Goal: Task Accomplishment & Management: Manage account settings

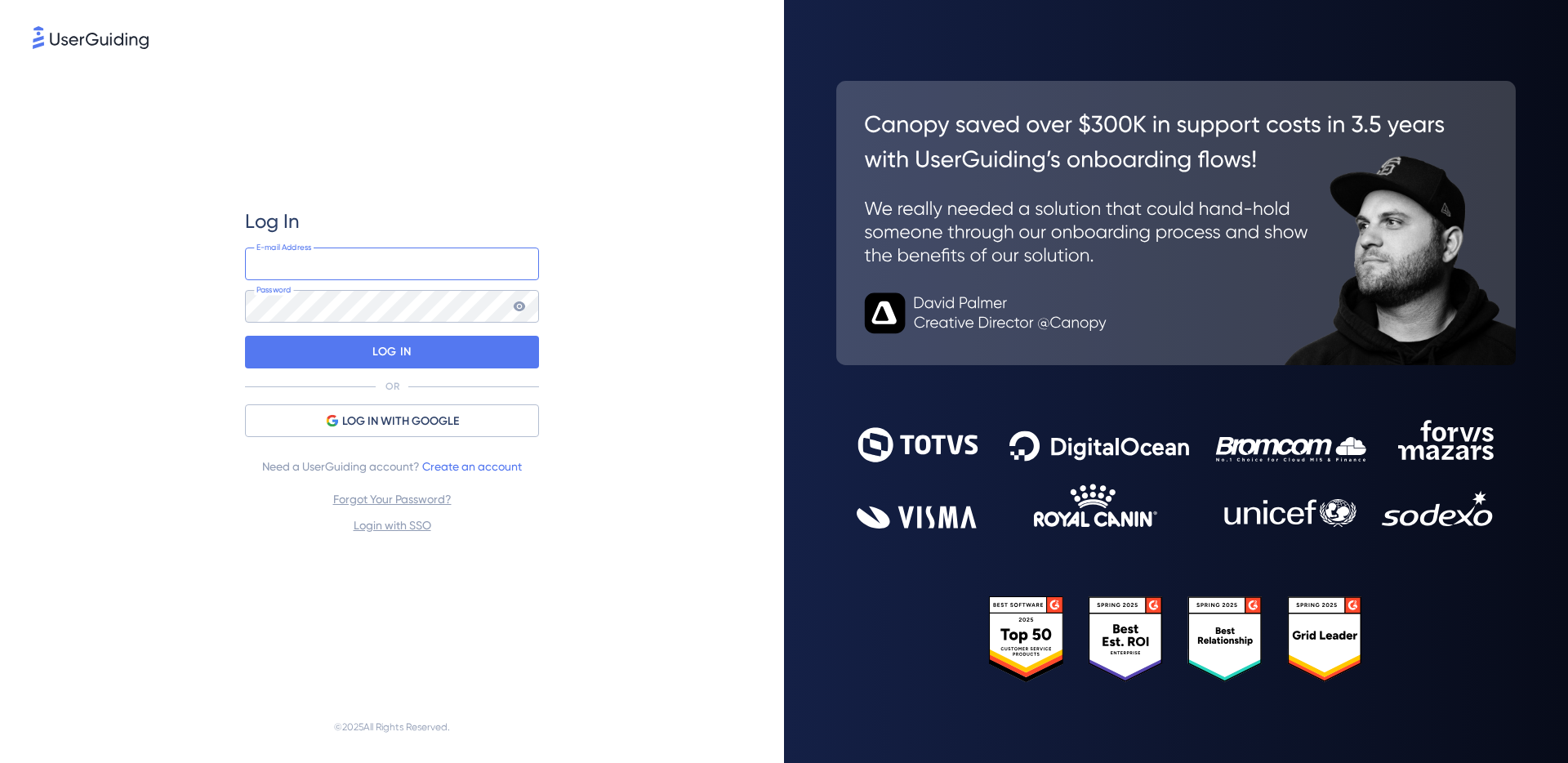
click at [454, 271] on input "email" at bounding box center [392, 264] width 294 height 33
click at [0, 762] on com-1password-button at bounding box center [0, 763] width 0 height 0
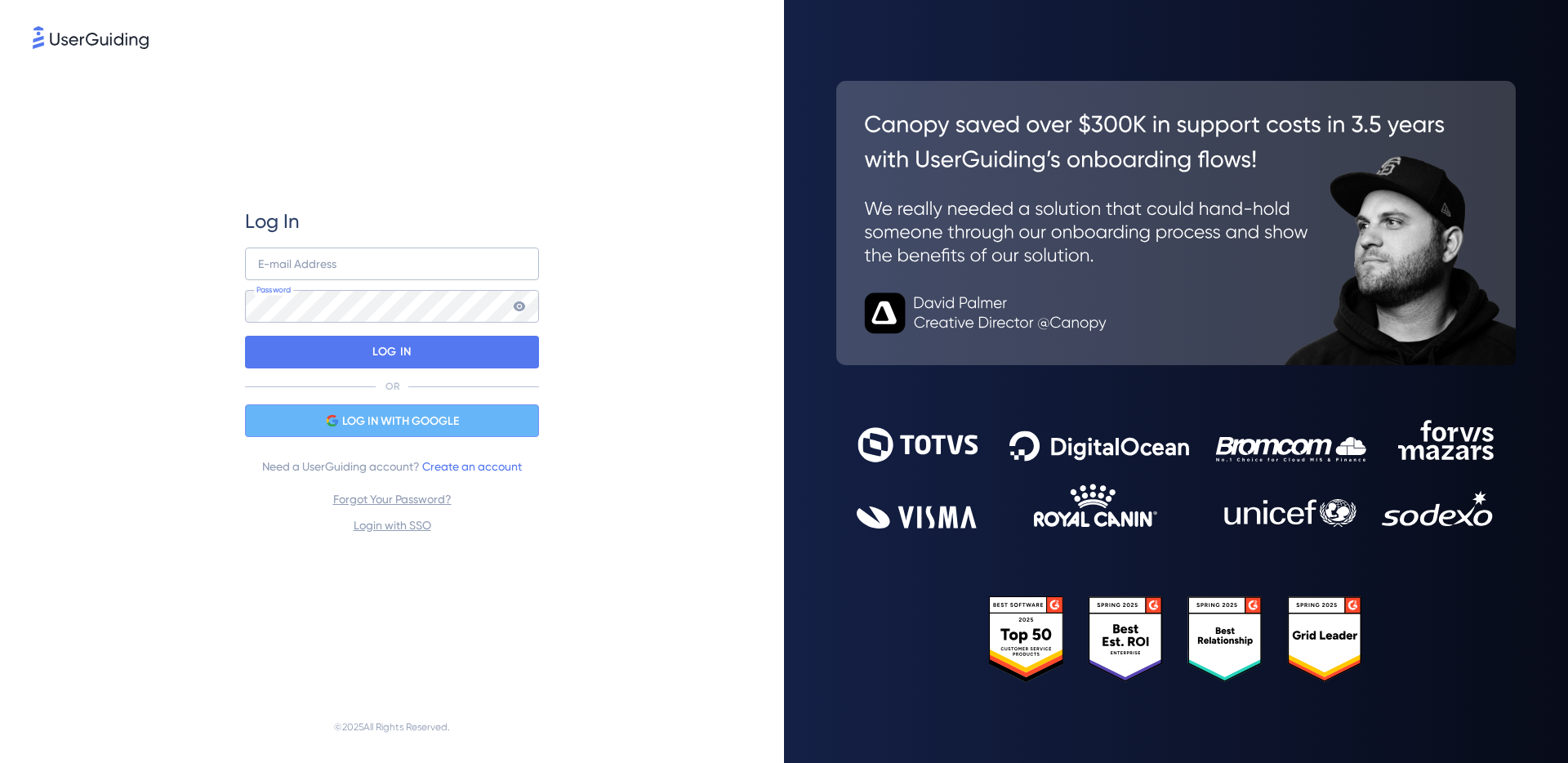
click at [410, 413] on span "LOG IN WITH GOOGLE" at bounding box center [400, 421] width 117 height 19
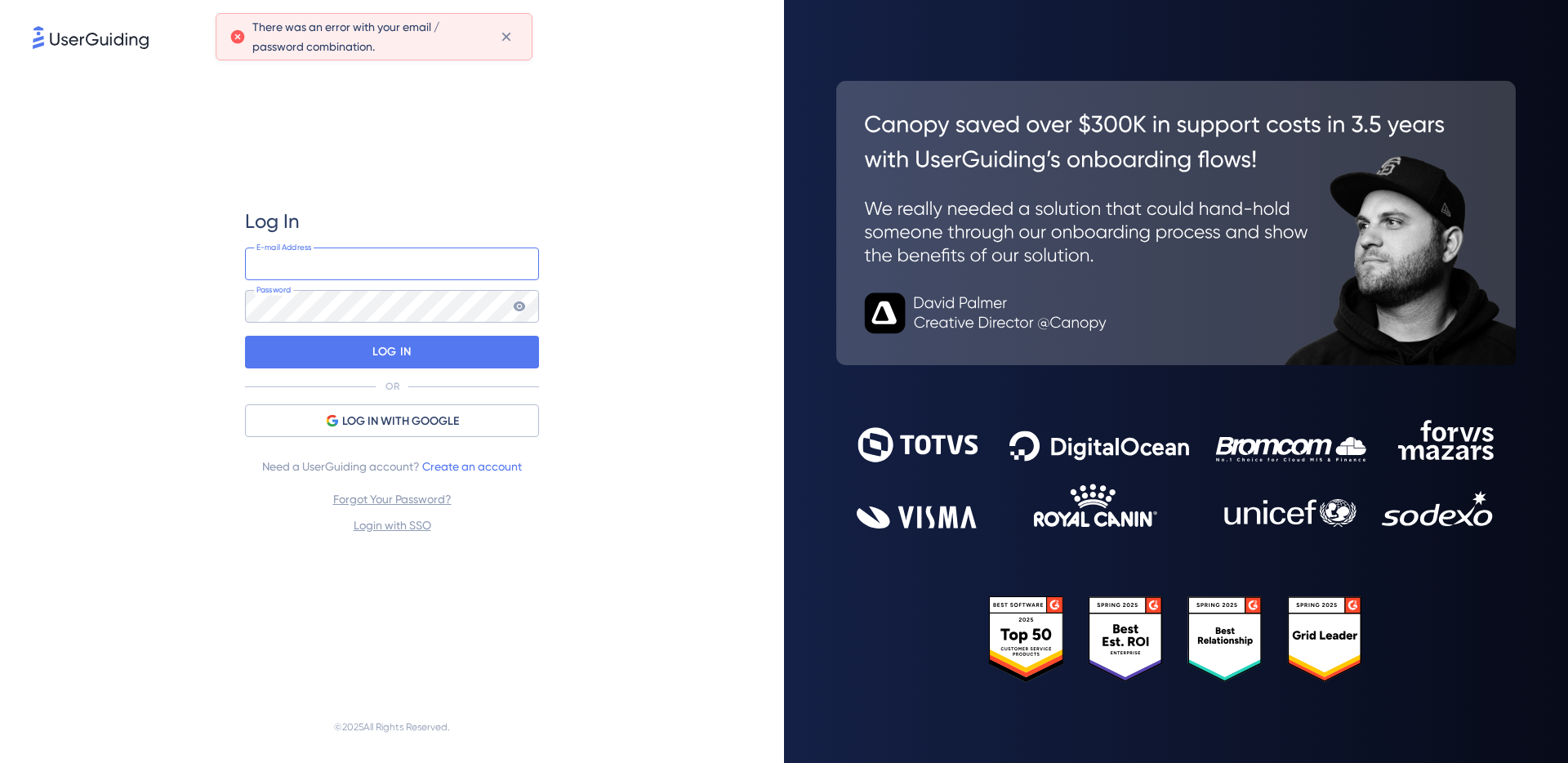
click at [489, 266] on input "email" at bounding box center [392, 264] width 294 height 33
click at [0, 762] on com-1password-button at bounding box center [0, 763] width 0 height 0
type input "[EMAIL_ADDRESS][DOMAIN_NAME]"
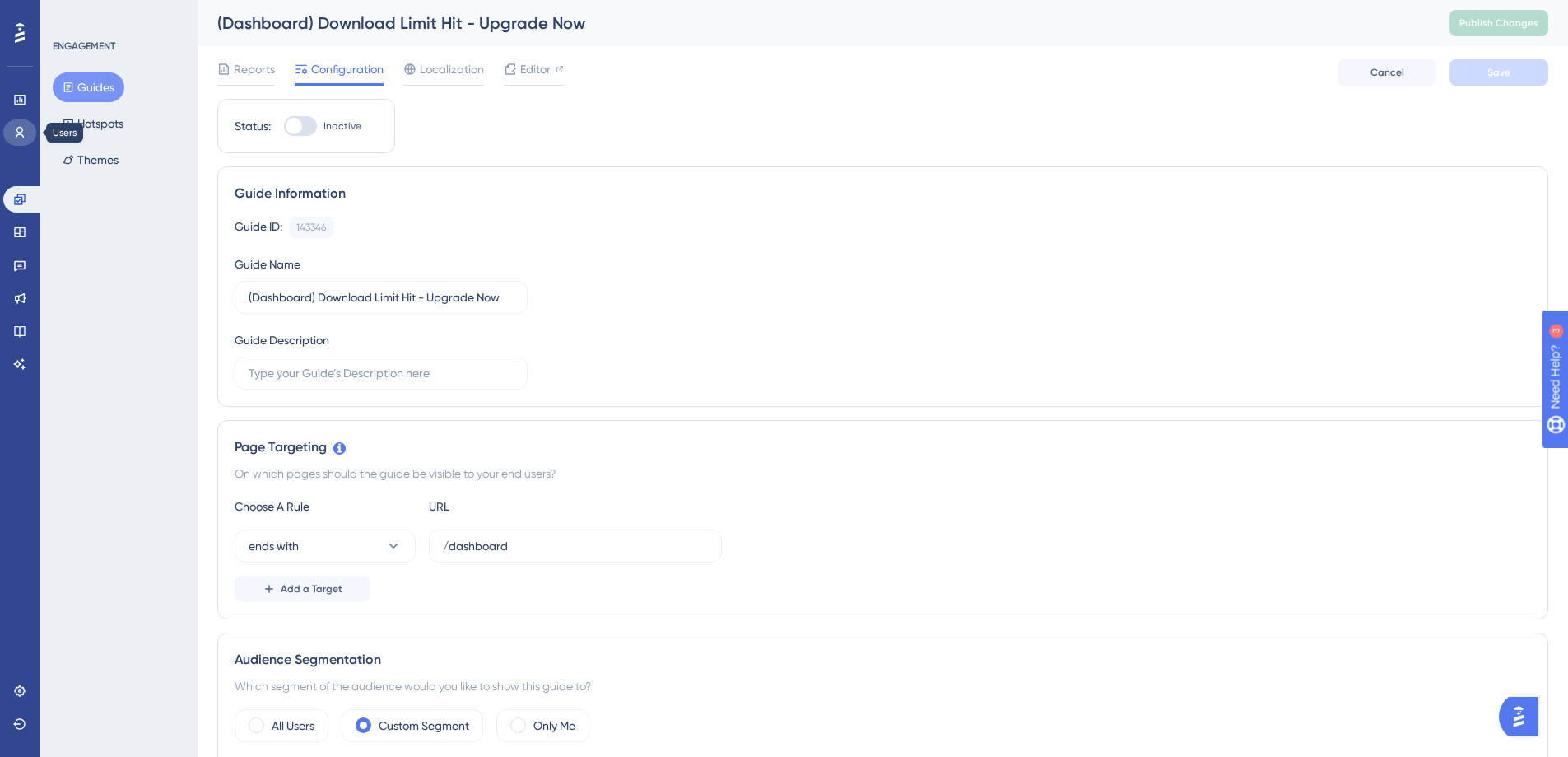
click at [14, 126] on icon at bounding box center [20, 133] width 14 height 14
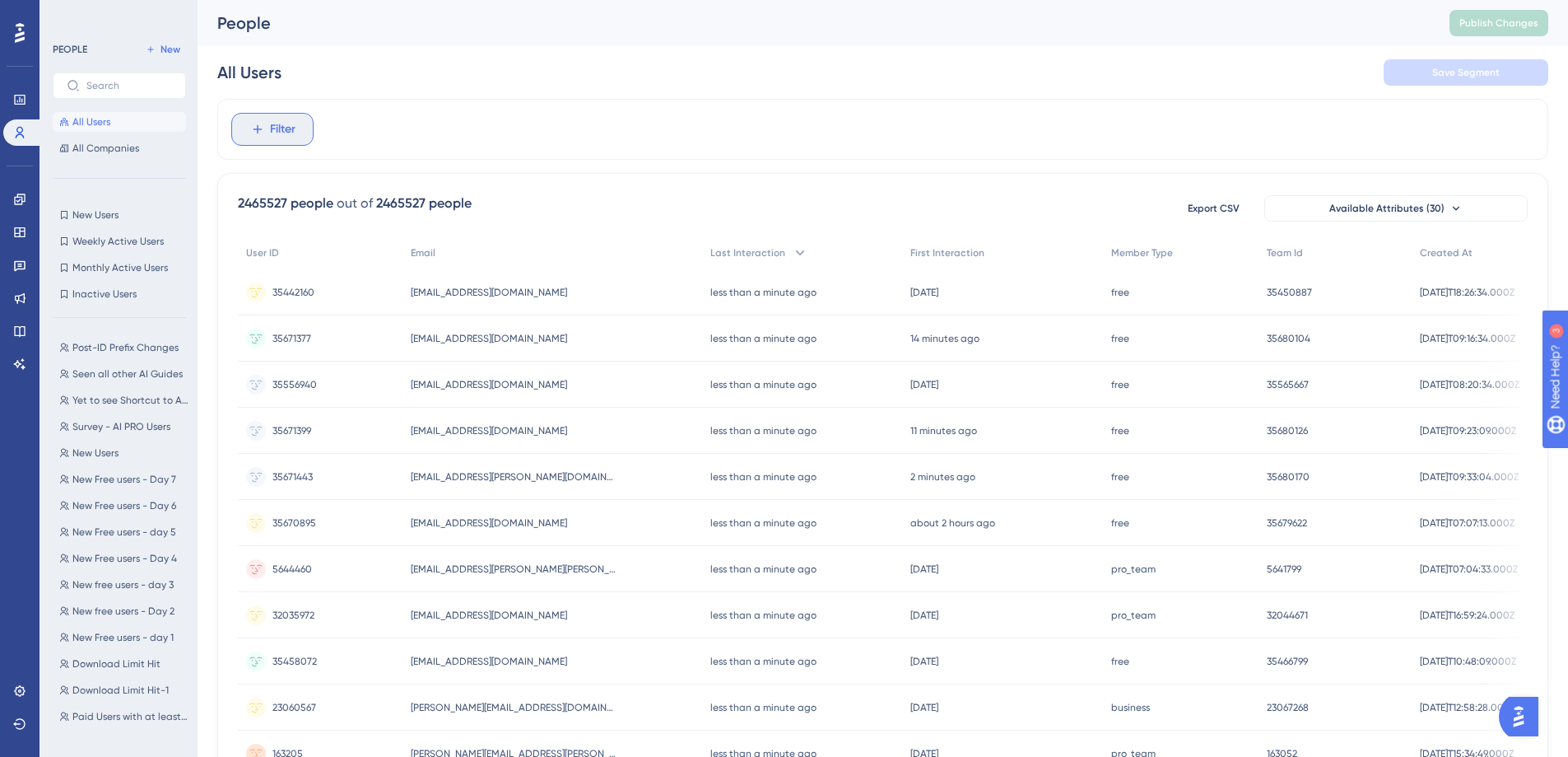
click at [278, 125] on span "Filter" at bounding box center [283, 129] width 25 height 20
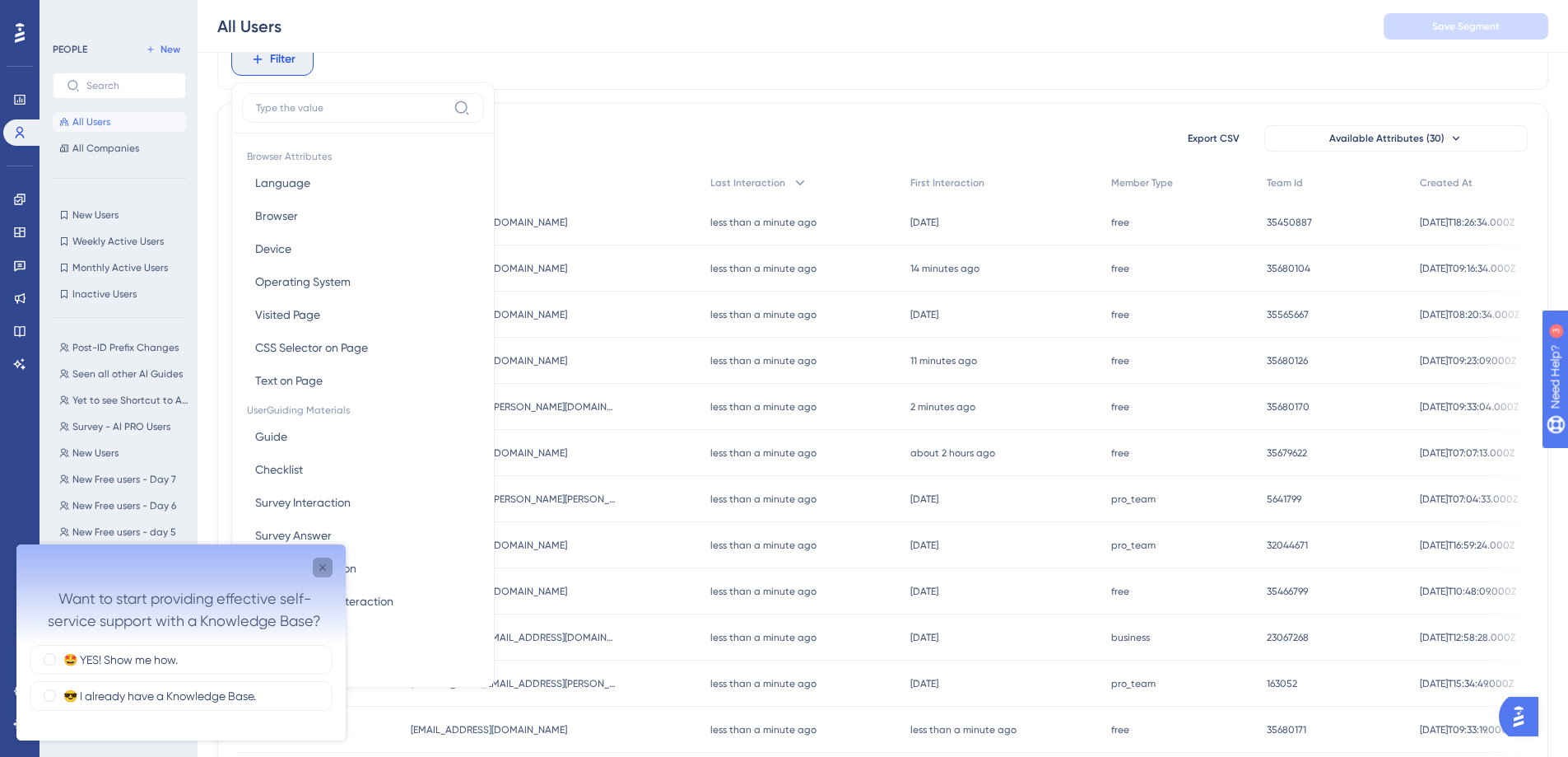
click at [325, 568] on icon "Close survey" at bounding box center [323, 568] width 14 height 14
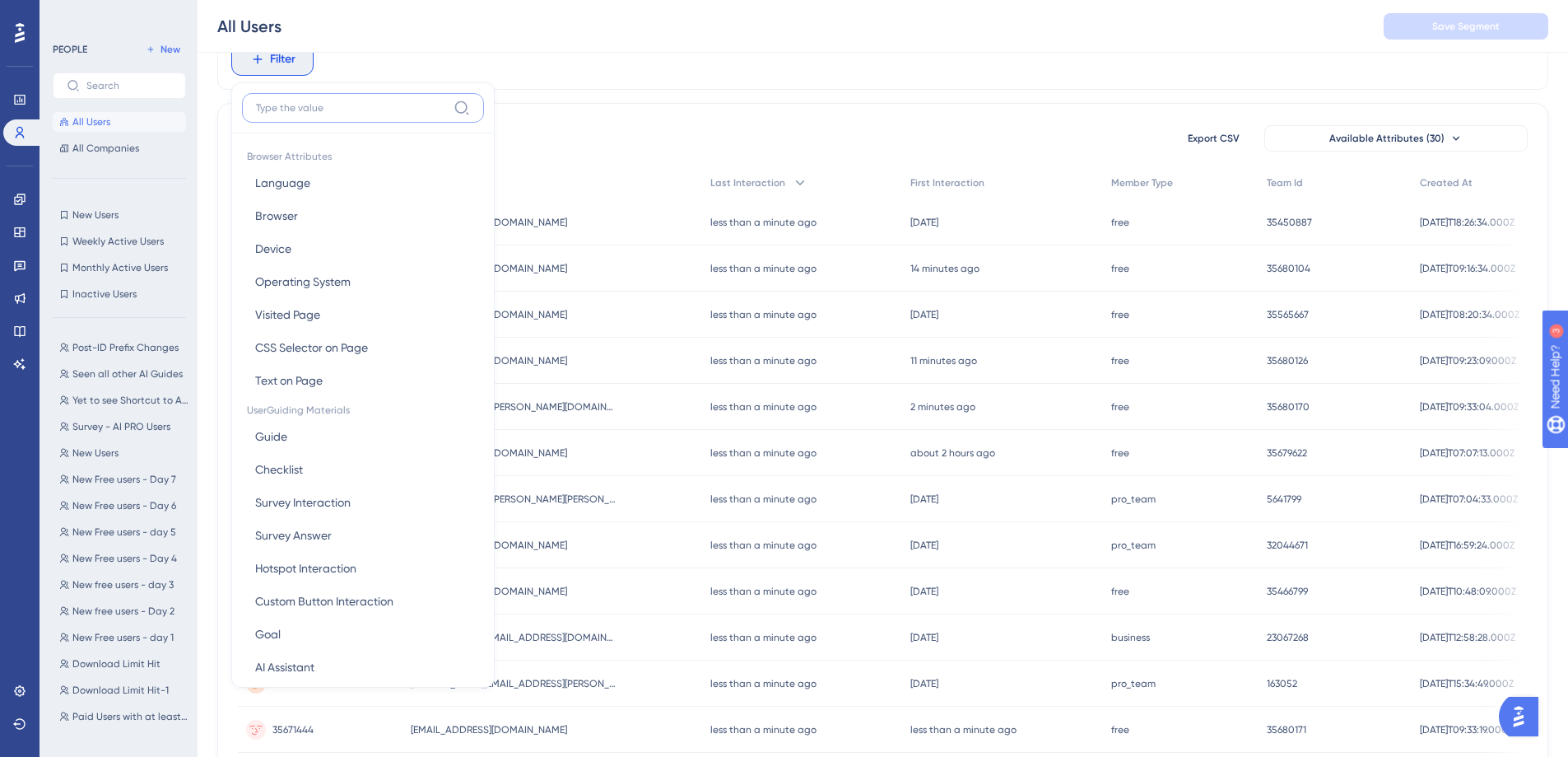
click at [369, 108] on input at bounding box center [351, 108] width 191 height 14
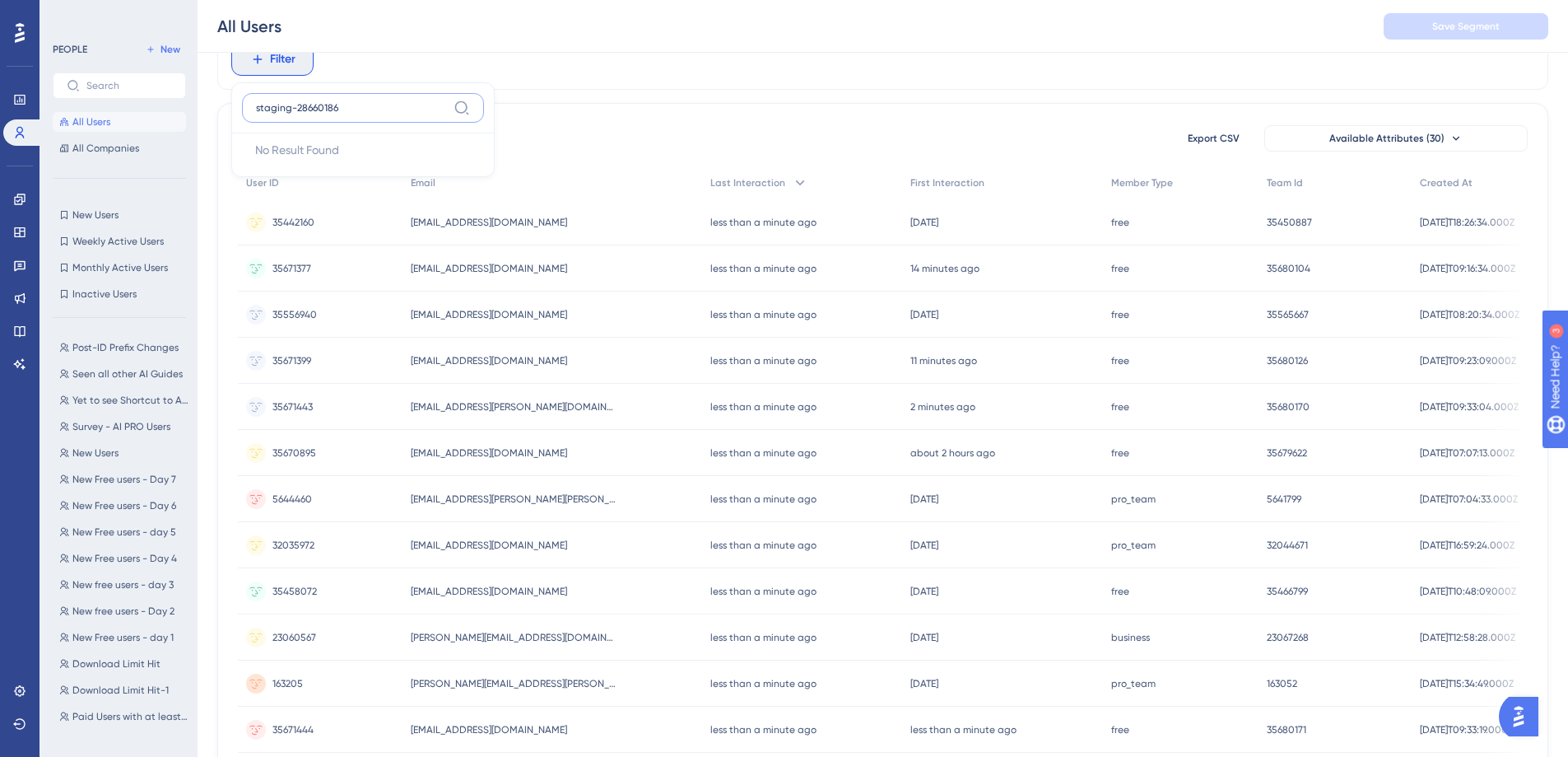
type input "staging-28660186"
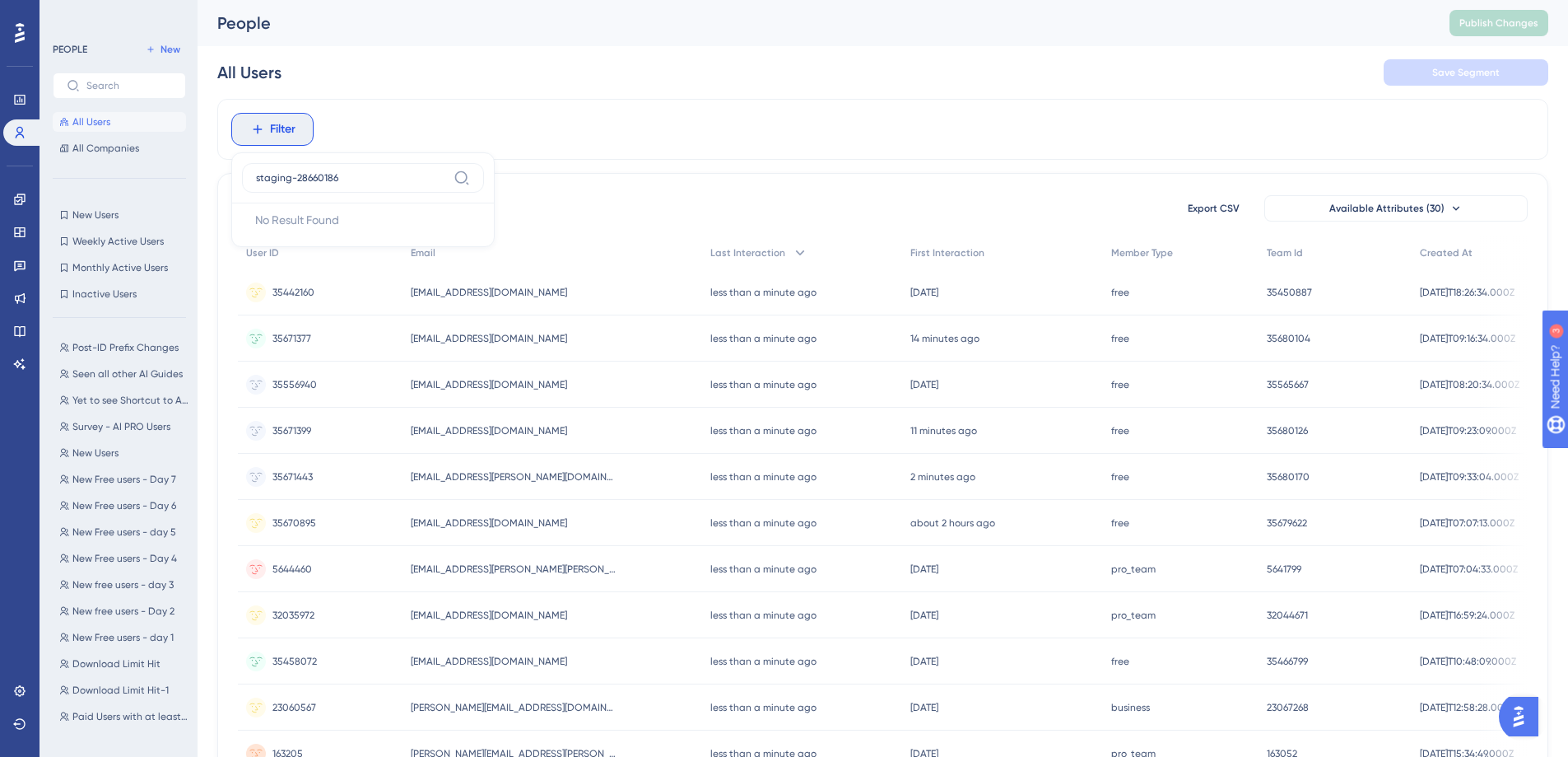
click at [354, 118] on div "Filter staging-28660186 No Result Found No Result Found" at bounding box center [883, 129] width 1331 height 61
click at [271, 122] on span "Filter" at bounding box center [283, 129] width 25 height 20
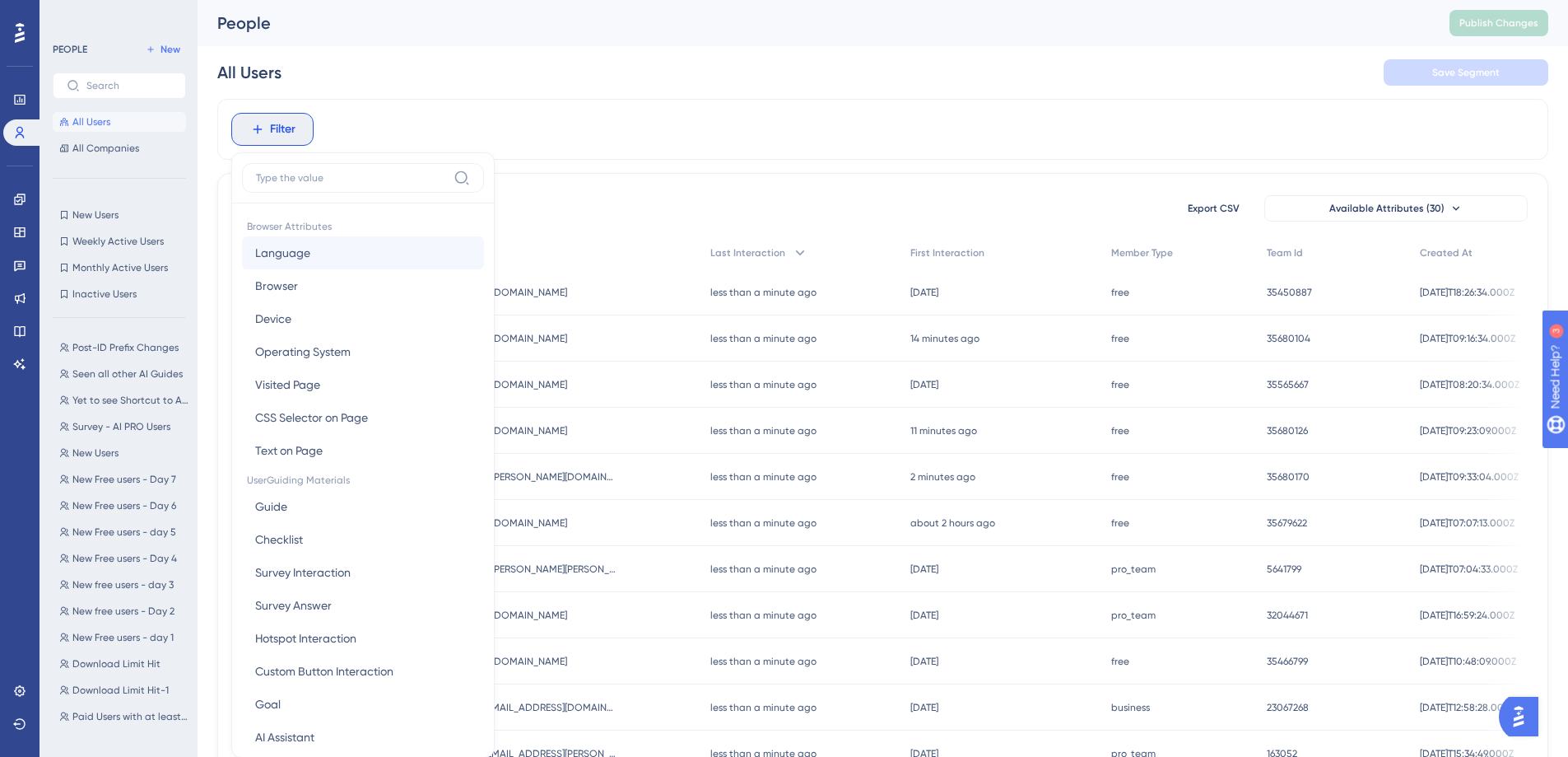
scroll to position [76, 0]
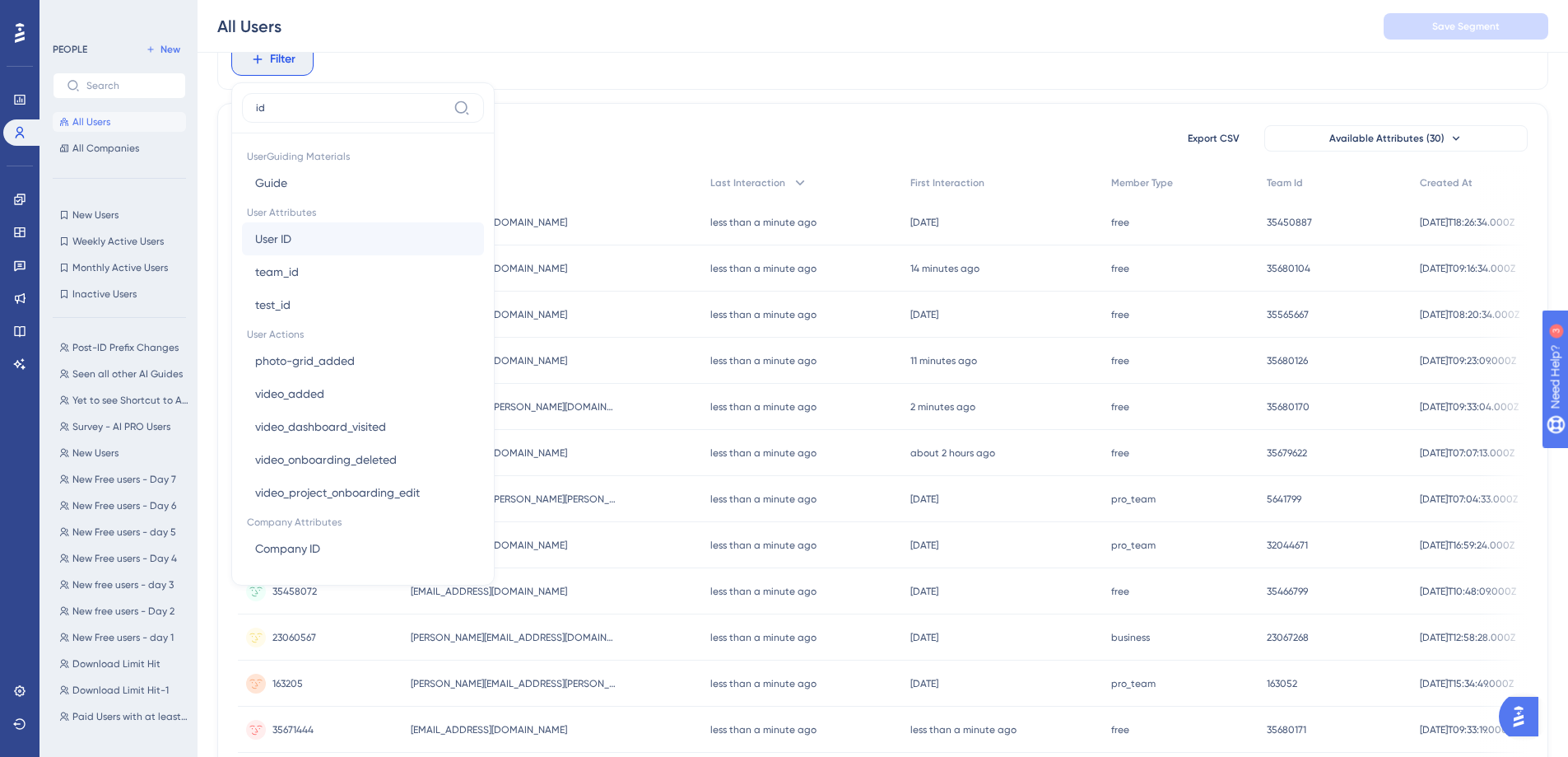
type input "id"
click at [355, 248] on button "User ID User ID" at bounding box center [363, 239] width 242 height 33
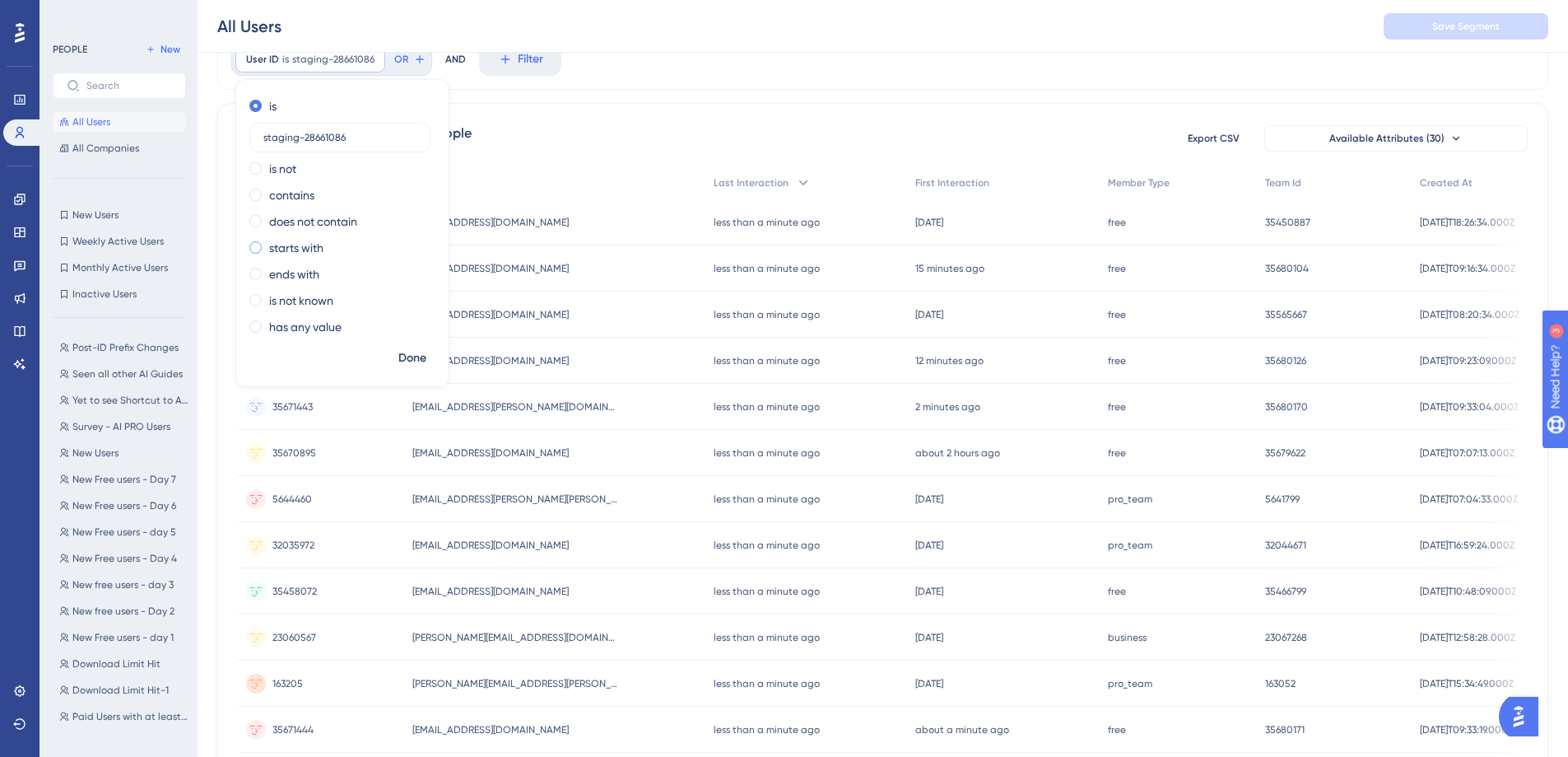
type input "staging-28661086"
click at [264, 242] on div "starts with" at bounding box center [339, 247] width 179 height 20
click at [392, 238] on input "staging-28661086" at bounding box center [340, 243] width 153 height 12
type input "staging-286610"
click at [418, 355] on span "Done" at bounding box center [412, 358] width 28 height 20
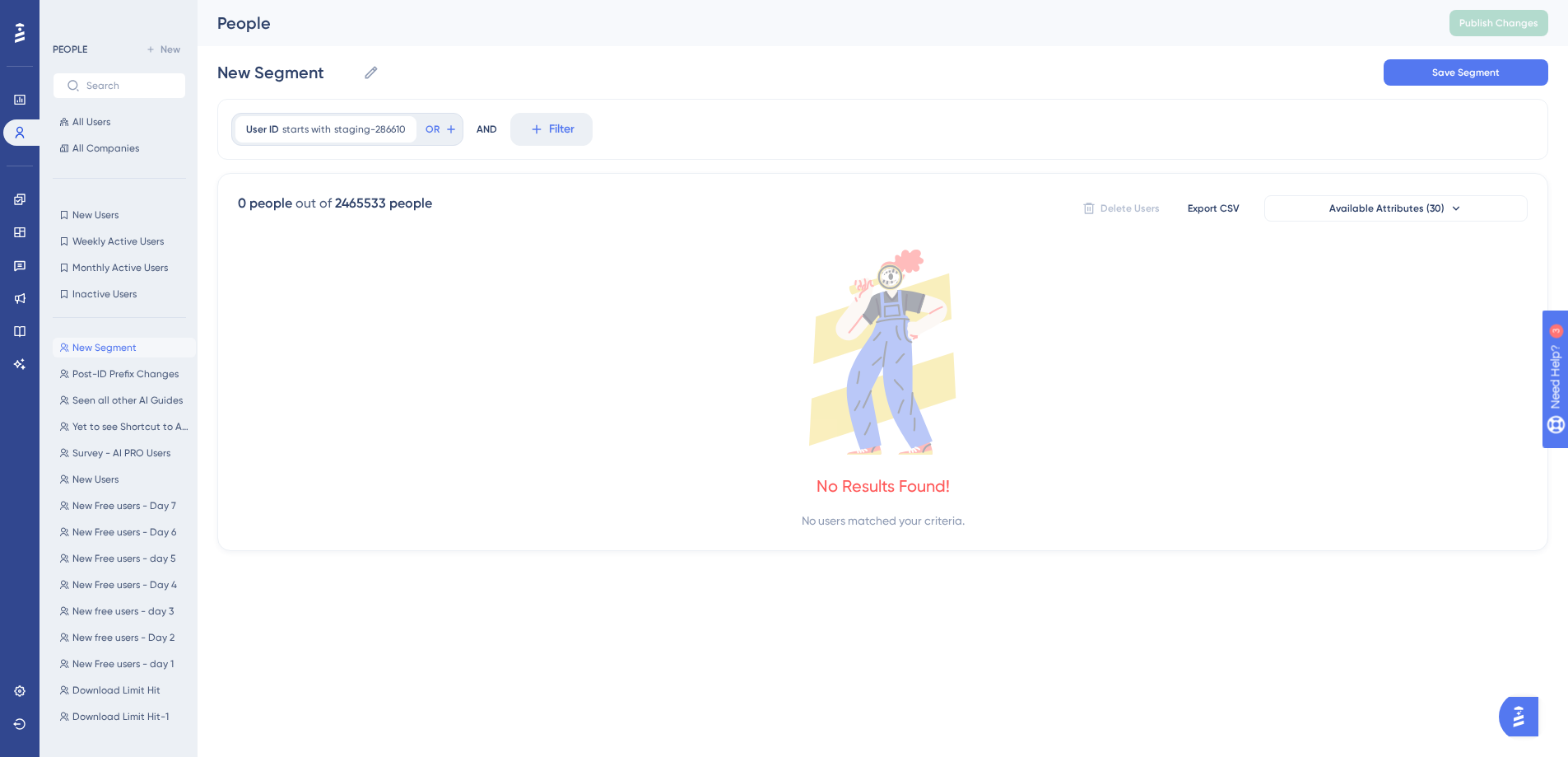
scroll to position [0, 0]
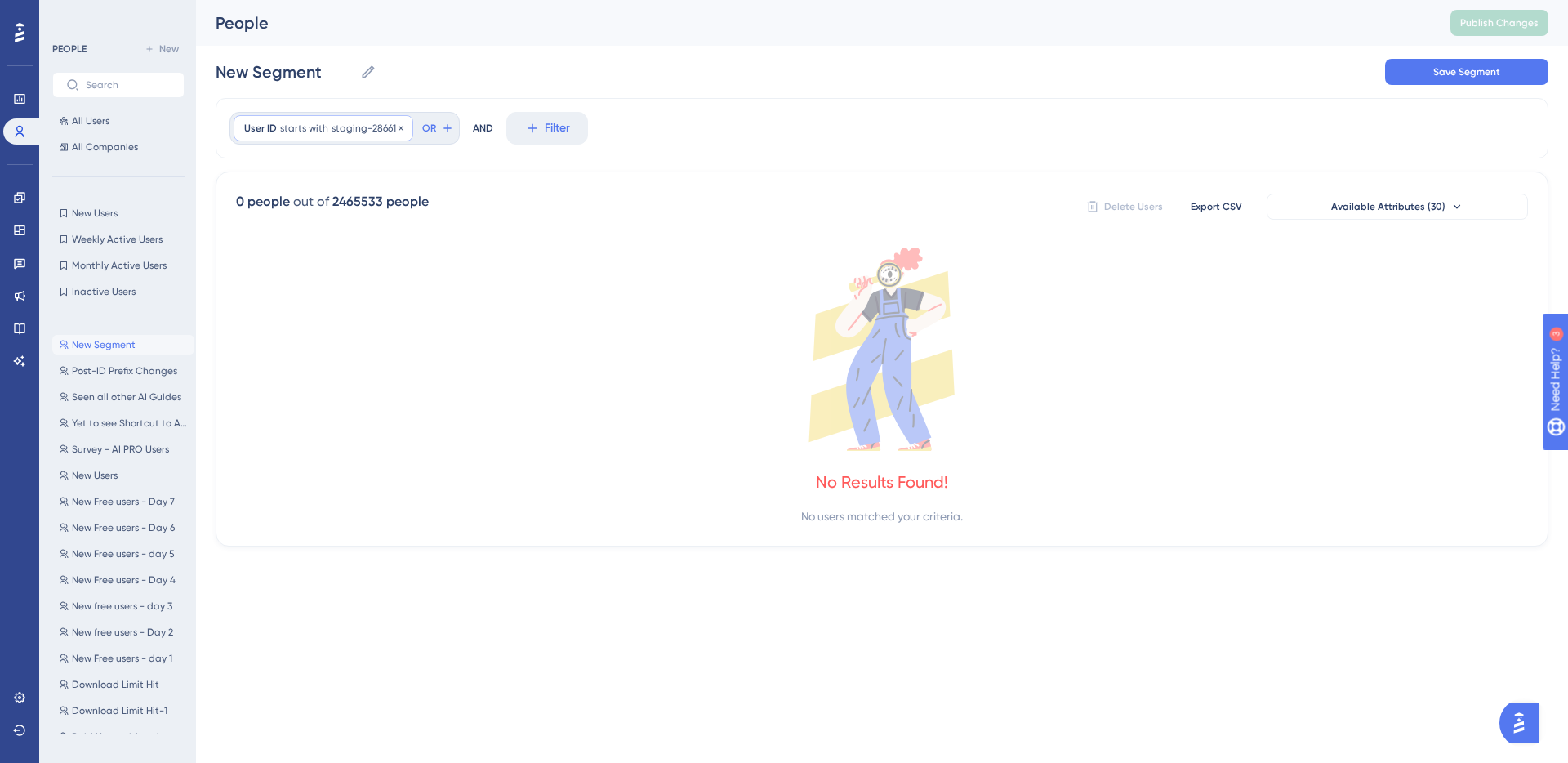
click at [337, 127] on span "staging-286610" at bounding box center [367, 128] width 71 height 13
type input "staging-2866"
click at [416, 422] on span "Done" at bounding box center [409, 424] width 28 height 19
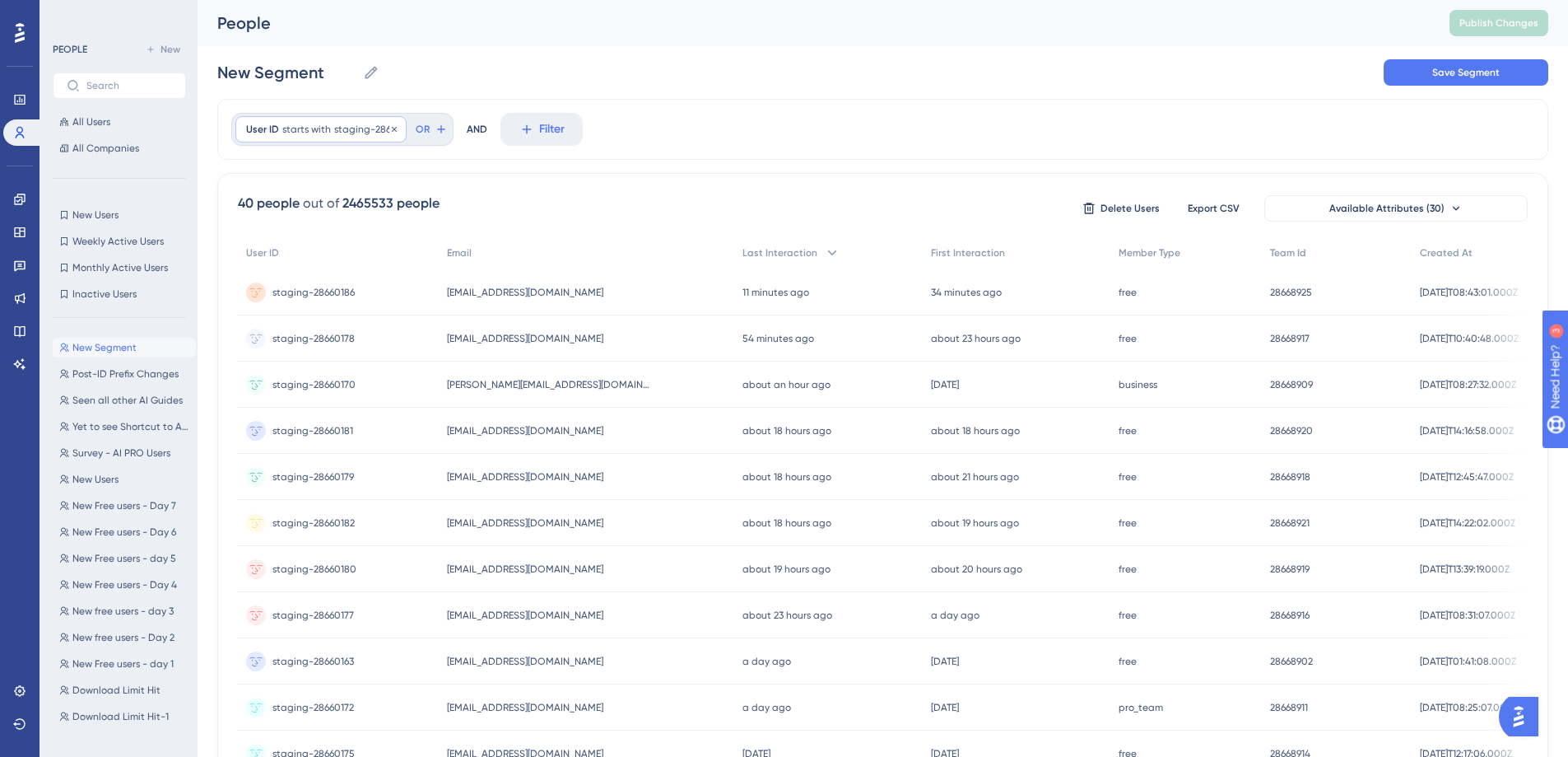
click at [352, 125] on span "staging-2866" at bounding box center [364, 129] width 62 height 14
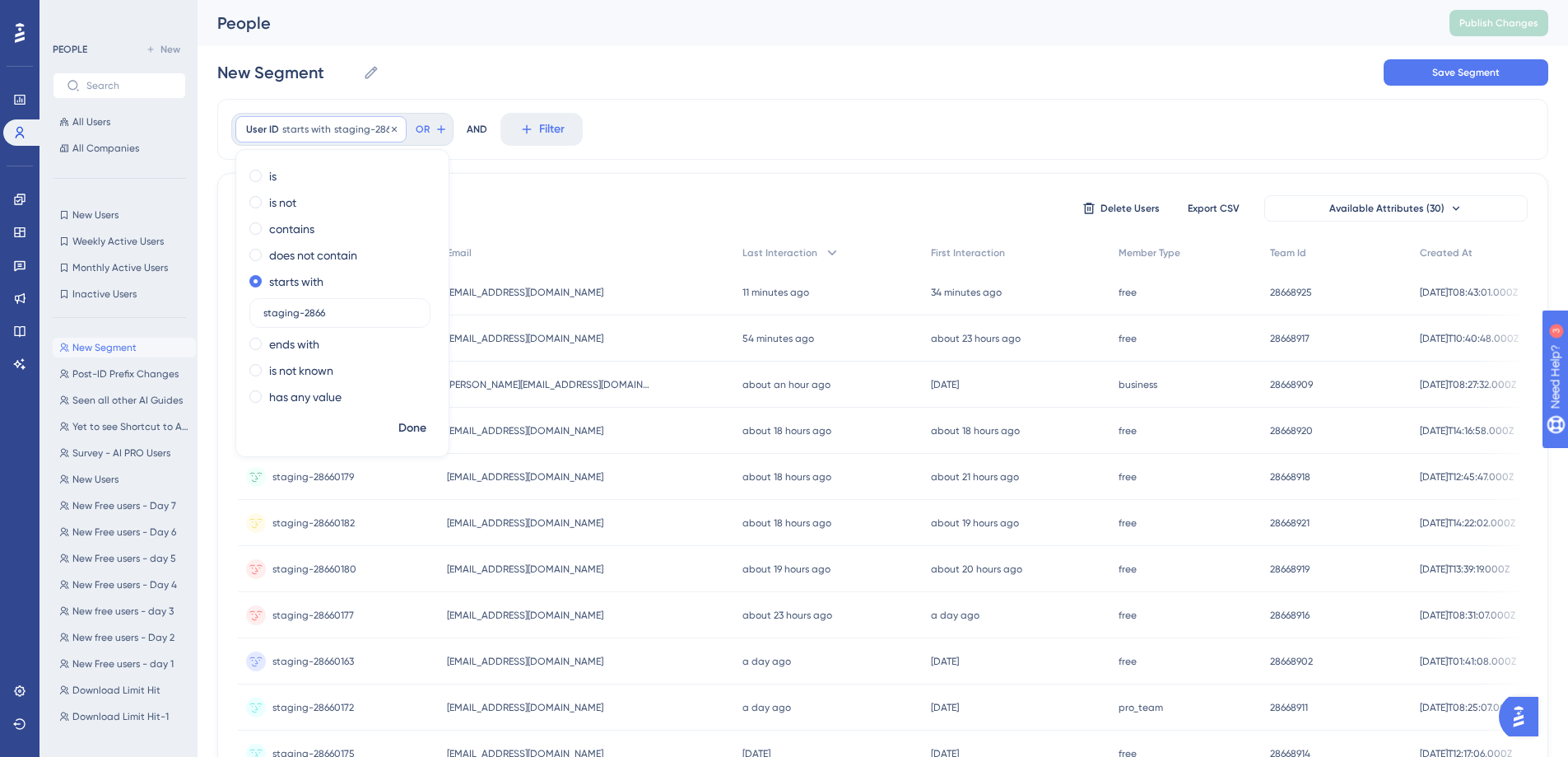
click at [309, 131] on span "starts with" at bounding box center [306, 129] width 48 height 14
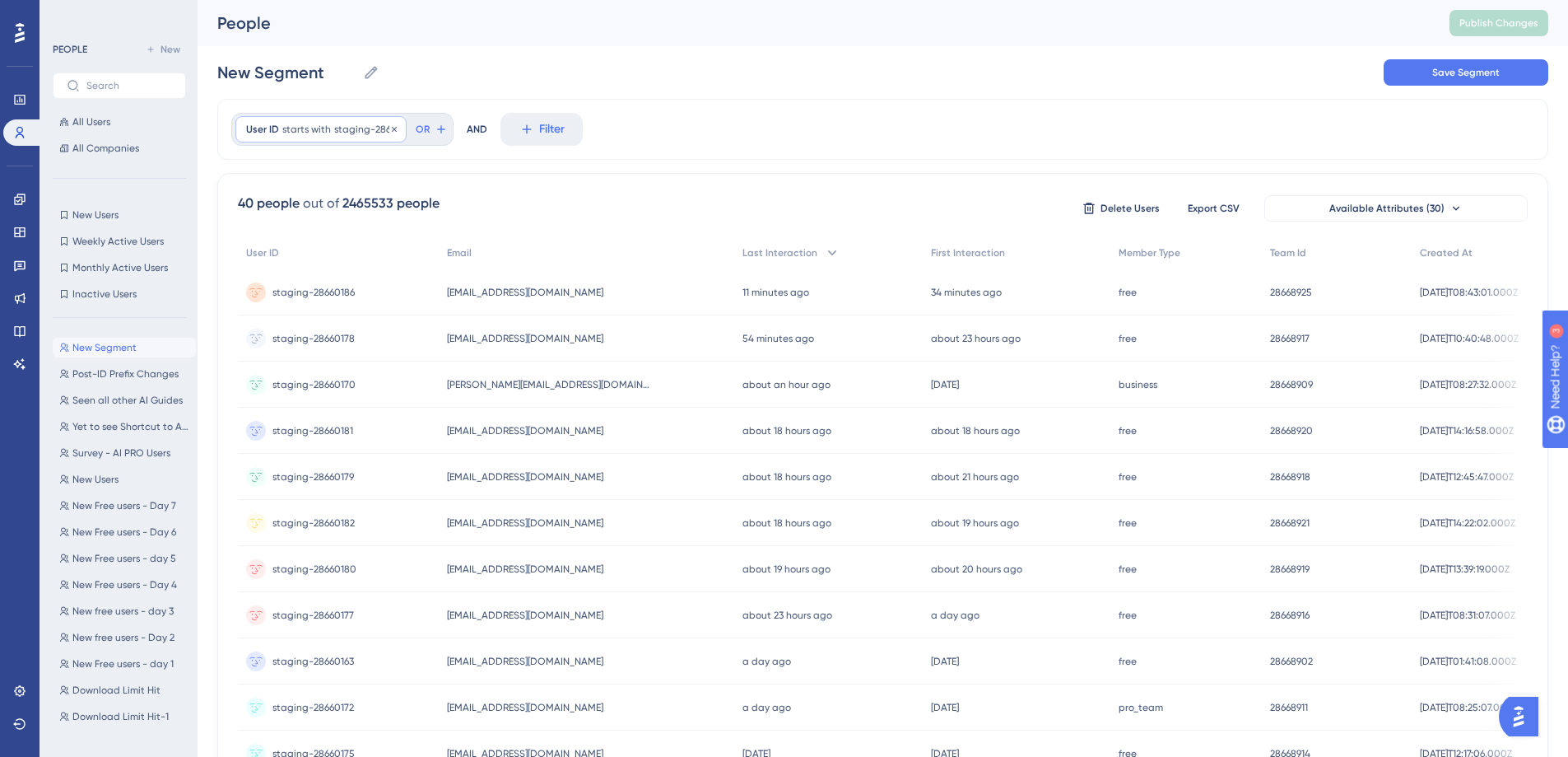
click at [309, 131] on span "starts with" at bounding box center [306, 129] width 48 height 14
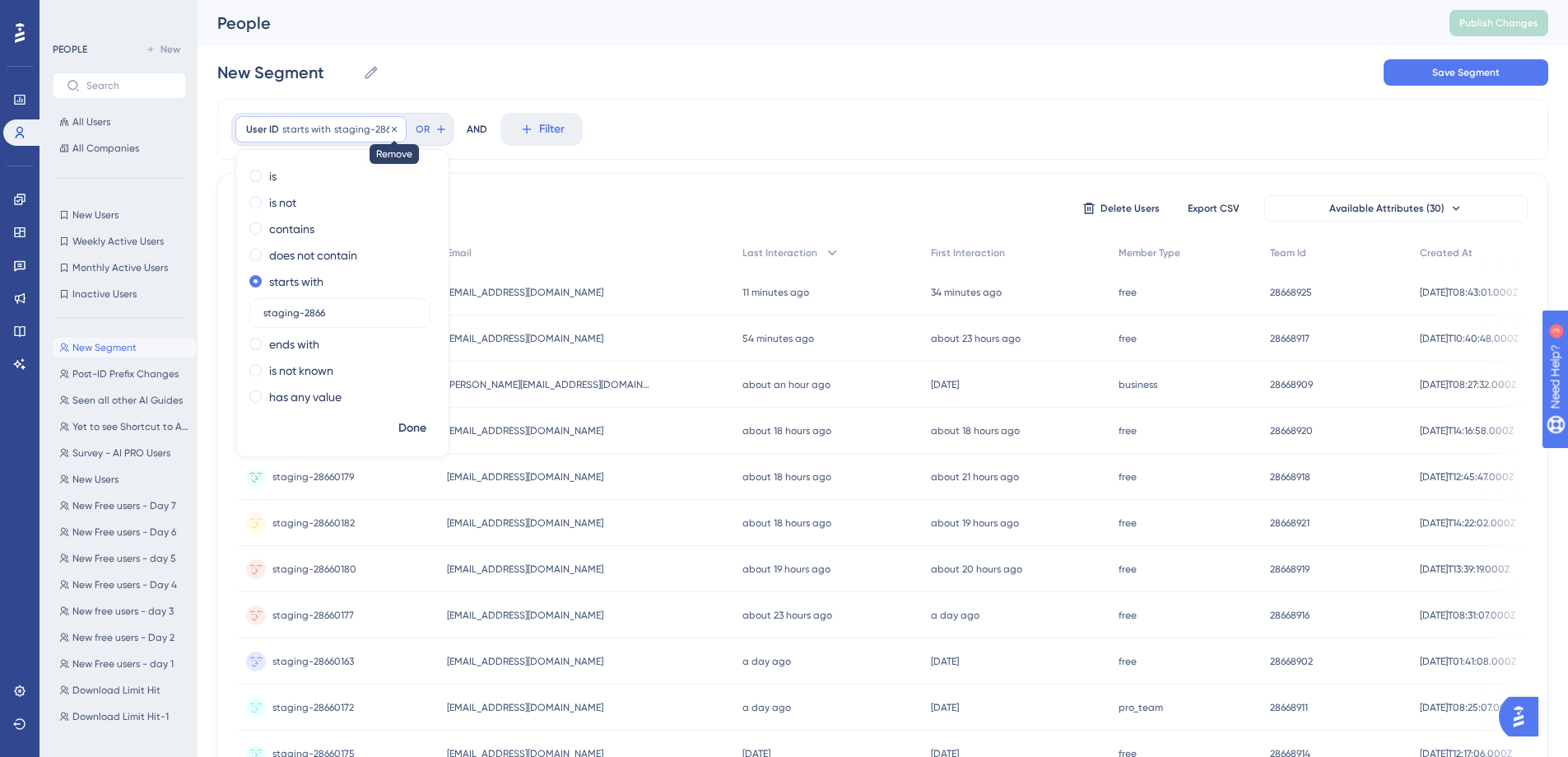
click at [393, 127] on icon at bounding box center [394, 129] width 10 height 10
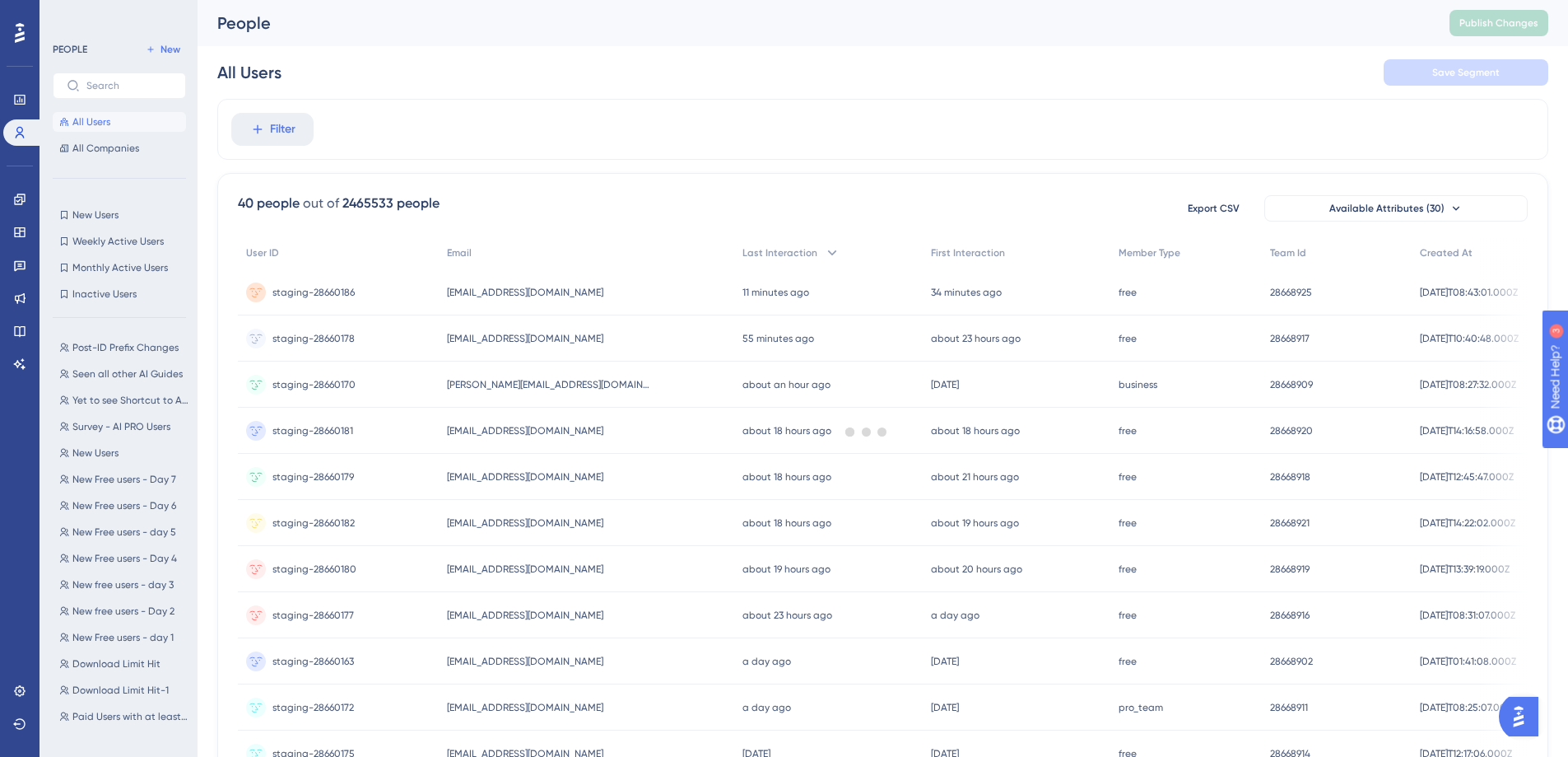
click at [275, 123] on div at bounding box center [866, 431] width 1403 height 638
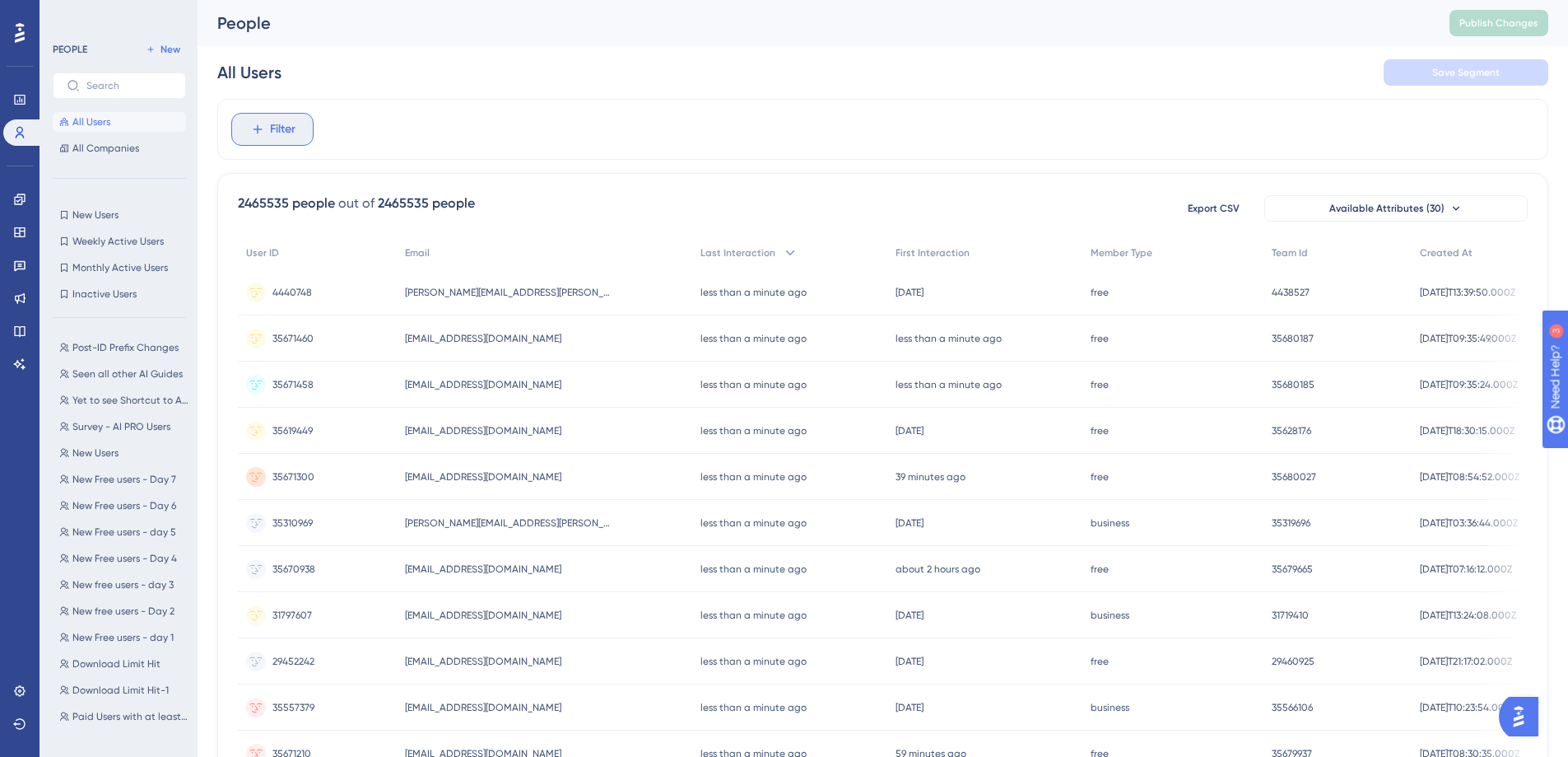
click at [280, 125] on span "Filter" at bounding box center [283, 129] width 25 height 20
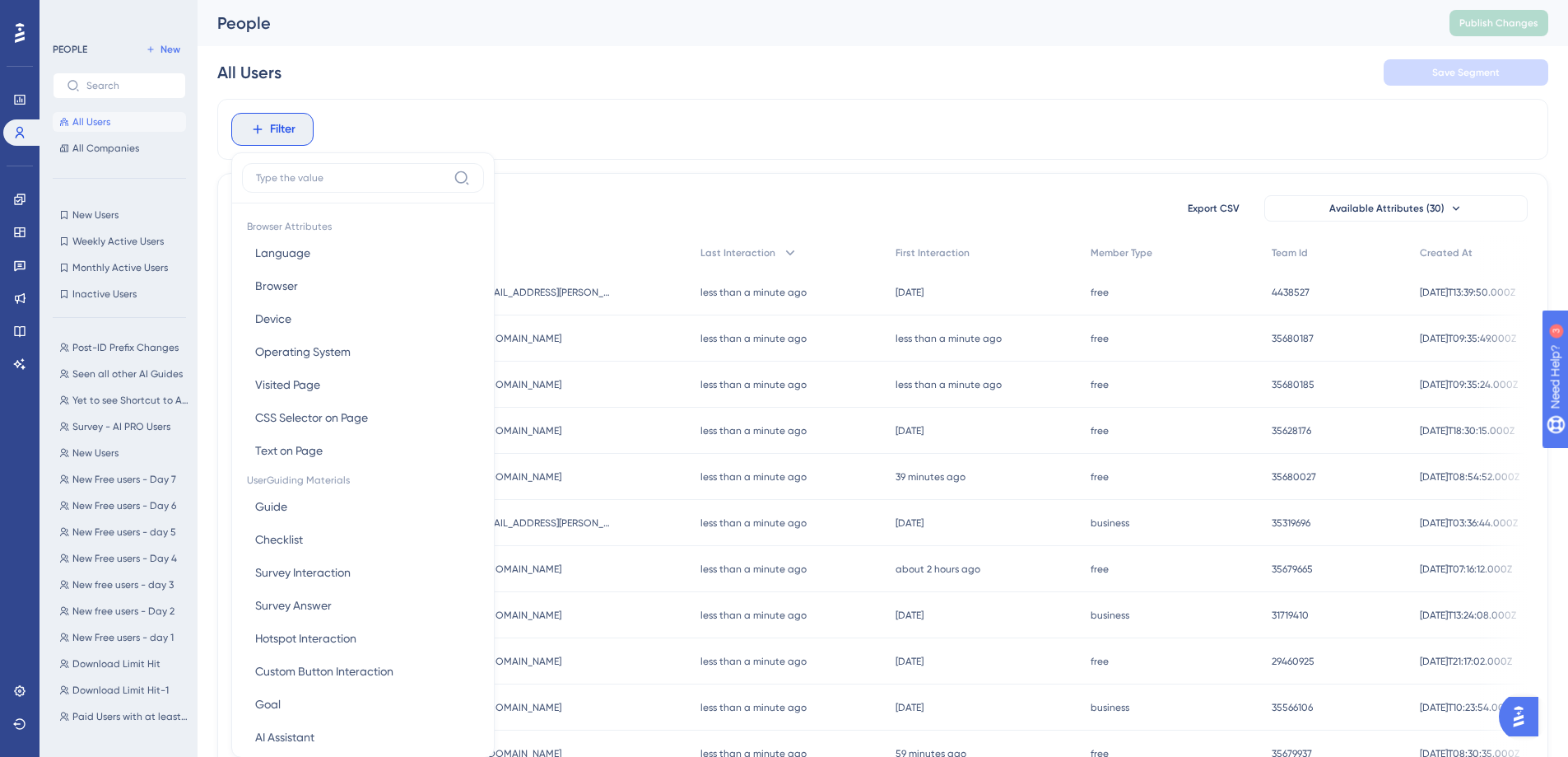
scroll to position [76, 0]
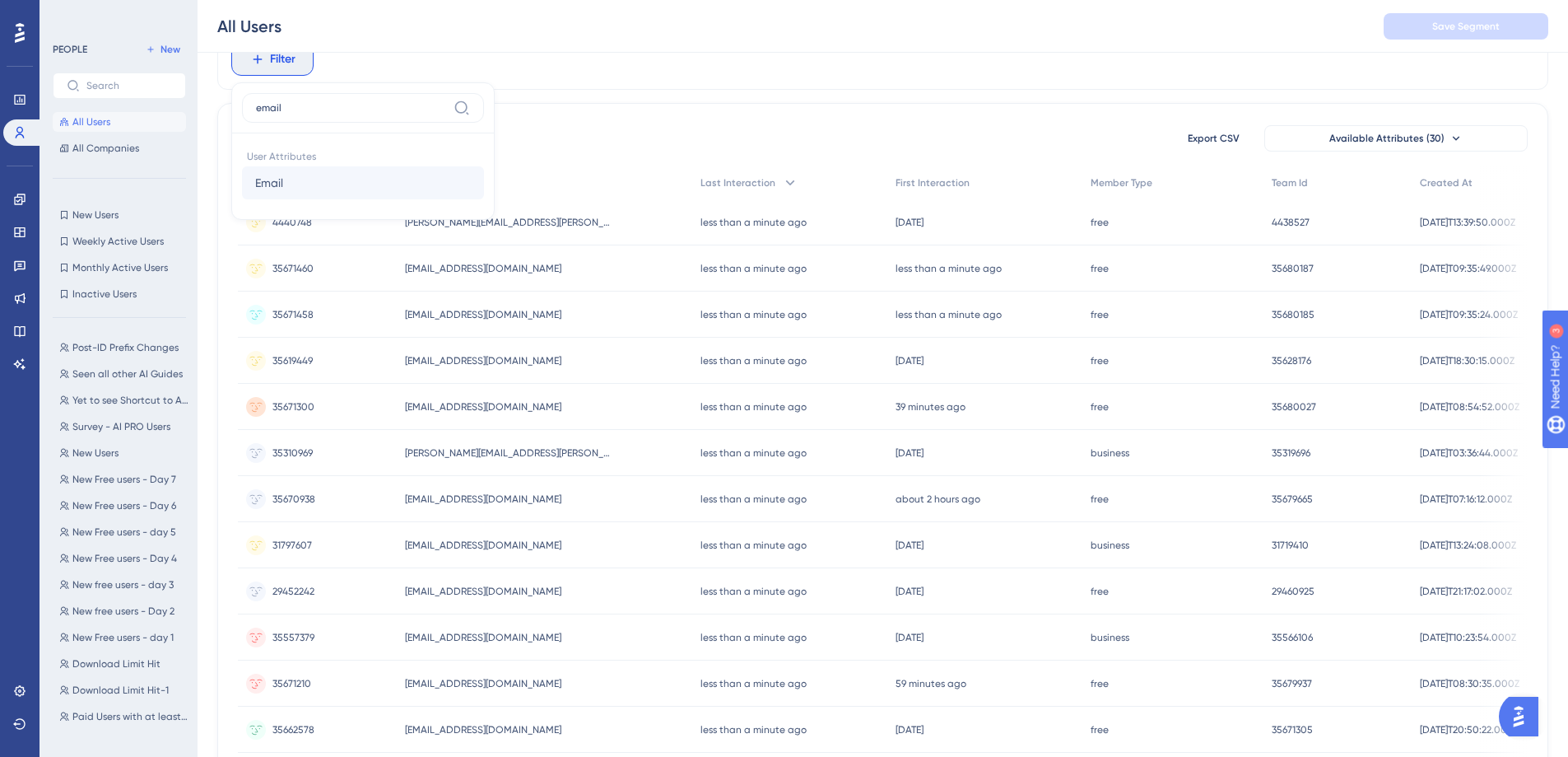
type input "email"
click at [296, 170] on button "Email Email" at bounding box center [363, 183] width 242 height 33
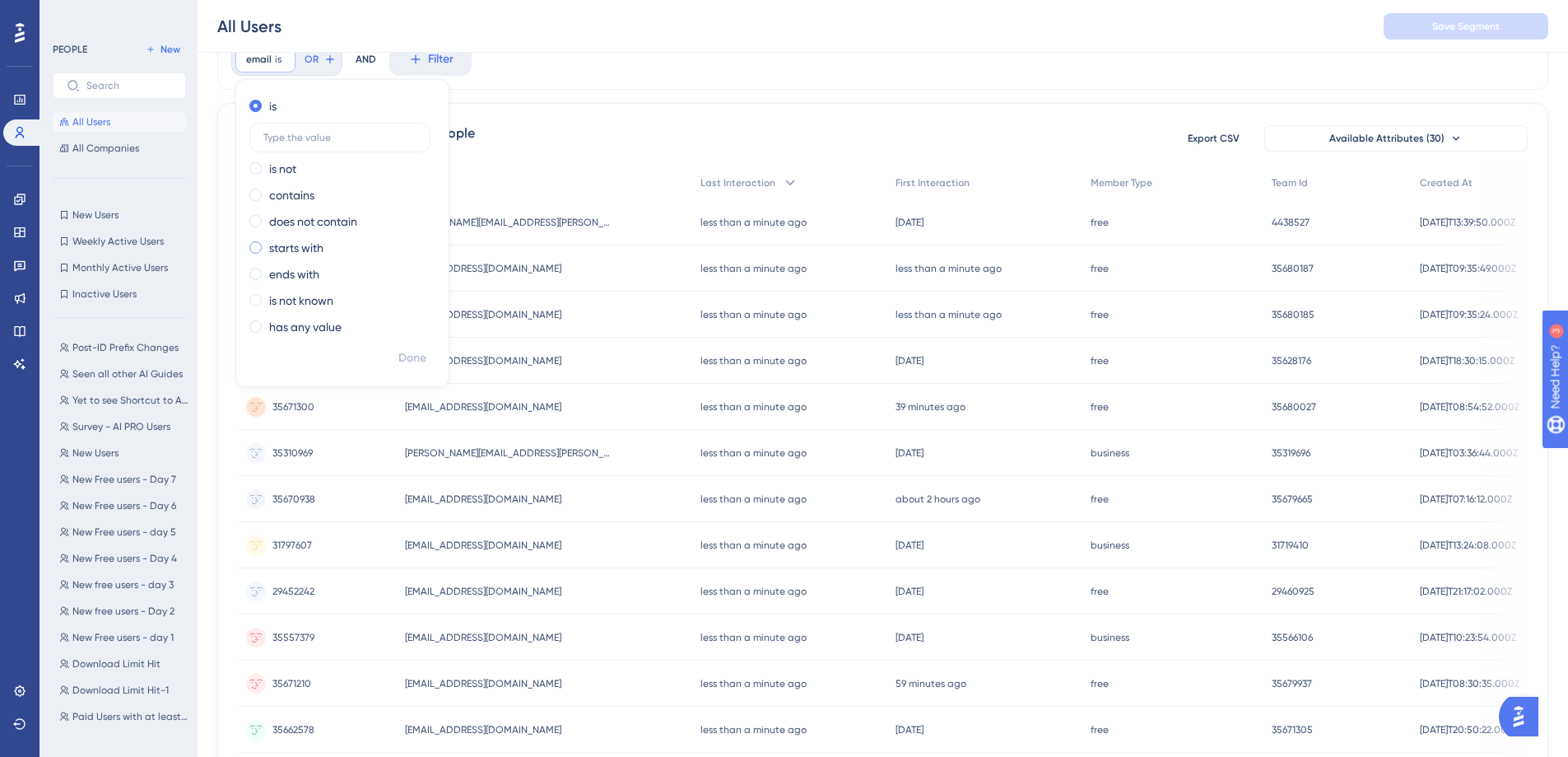
click at [296, 249] on label "starts with" at bounding box center [296, 247] width 54 height 20
type input "elvinsky"
click at [423, 351] on span "Done" at bounding box center [412, 358] width 28 height 20
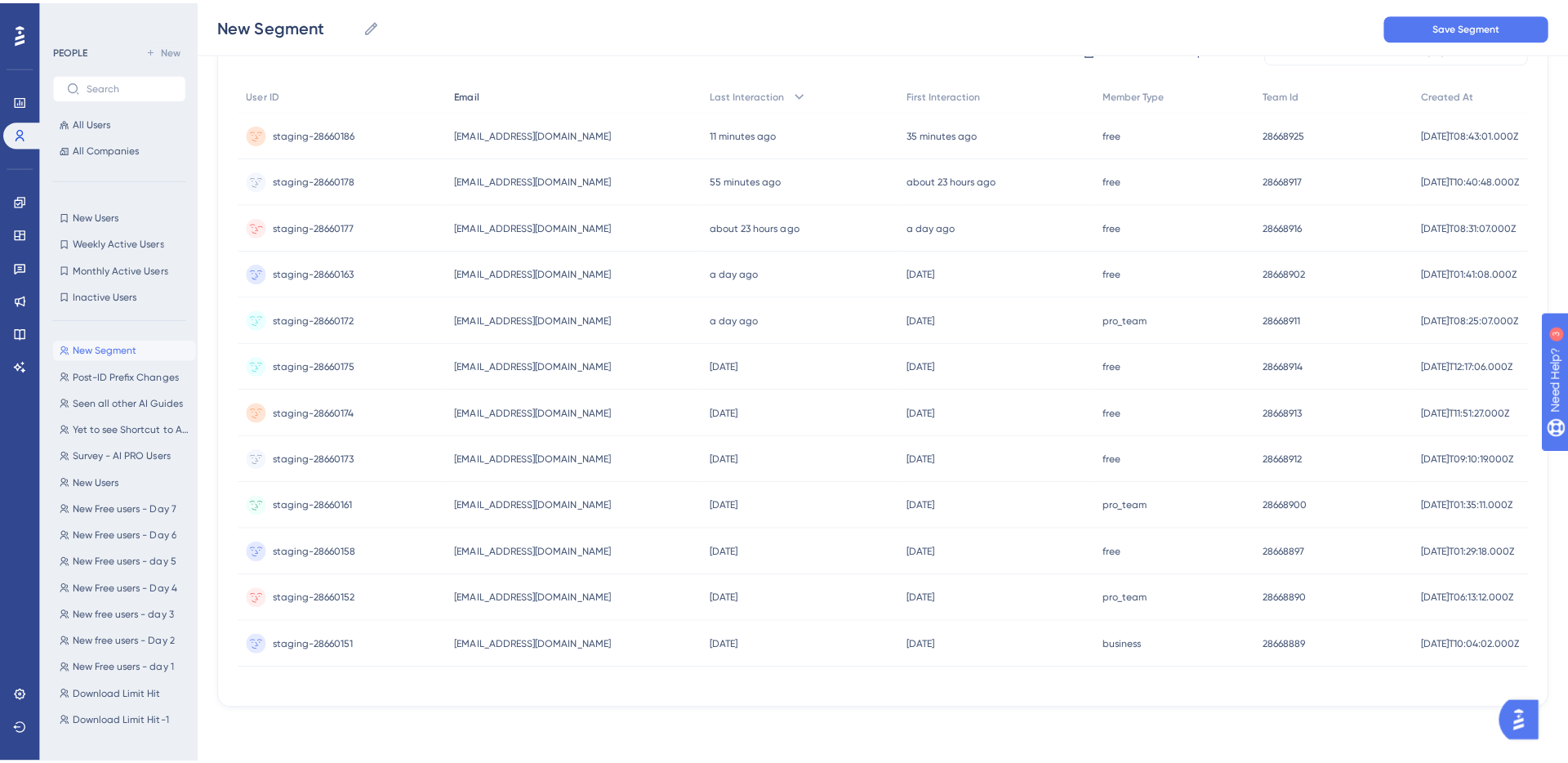
scroll to position [0, 0]
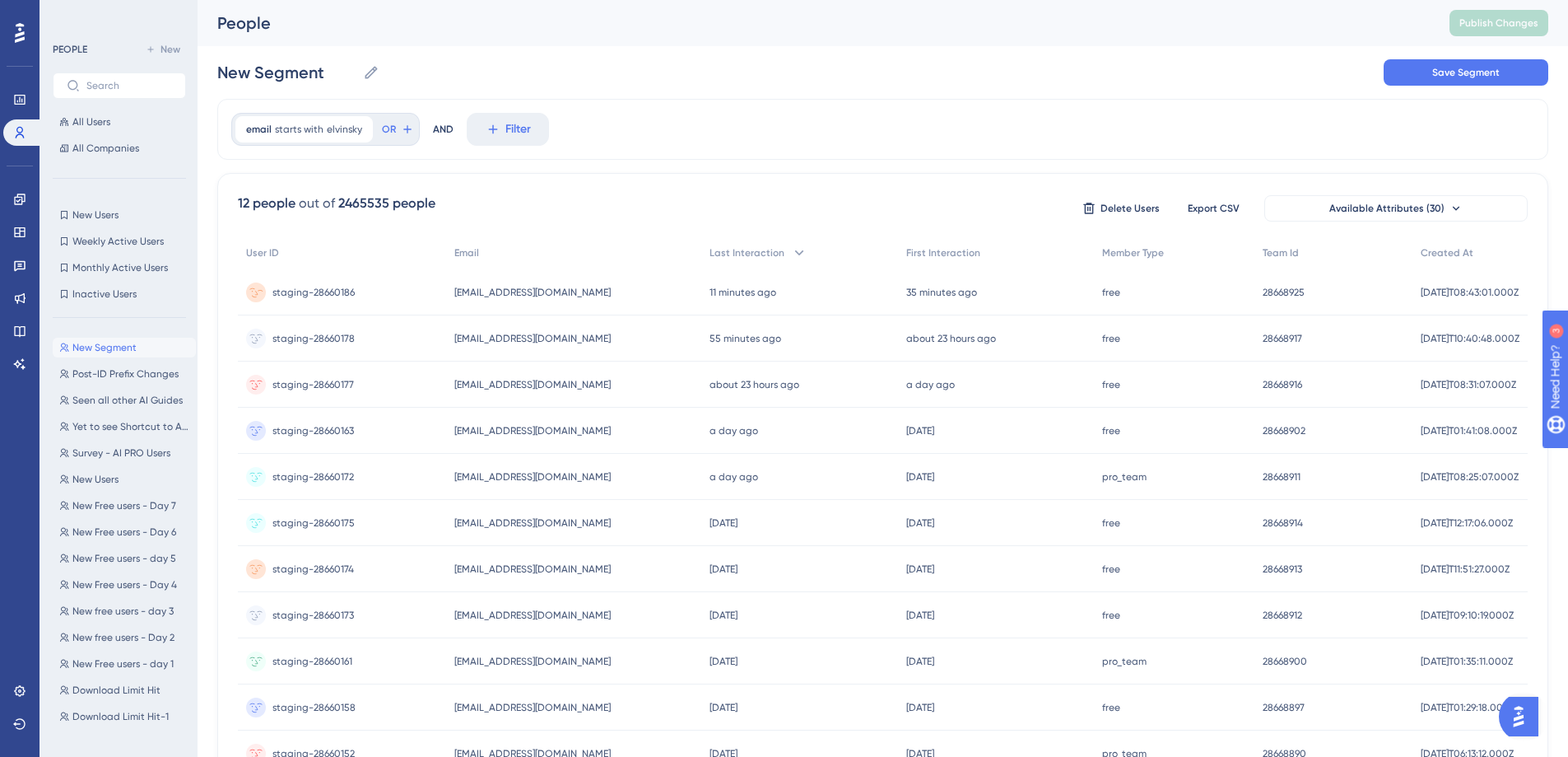
click at [323, 291] on span "staging-28660186" at bounding box center [313, 292] width 82 height 14
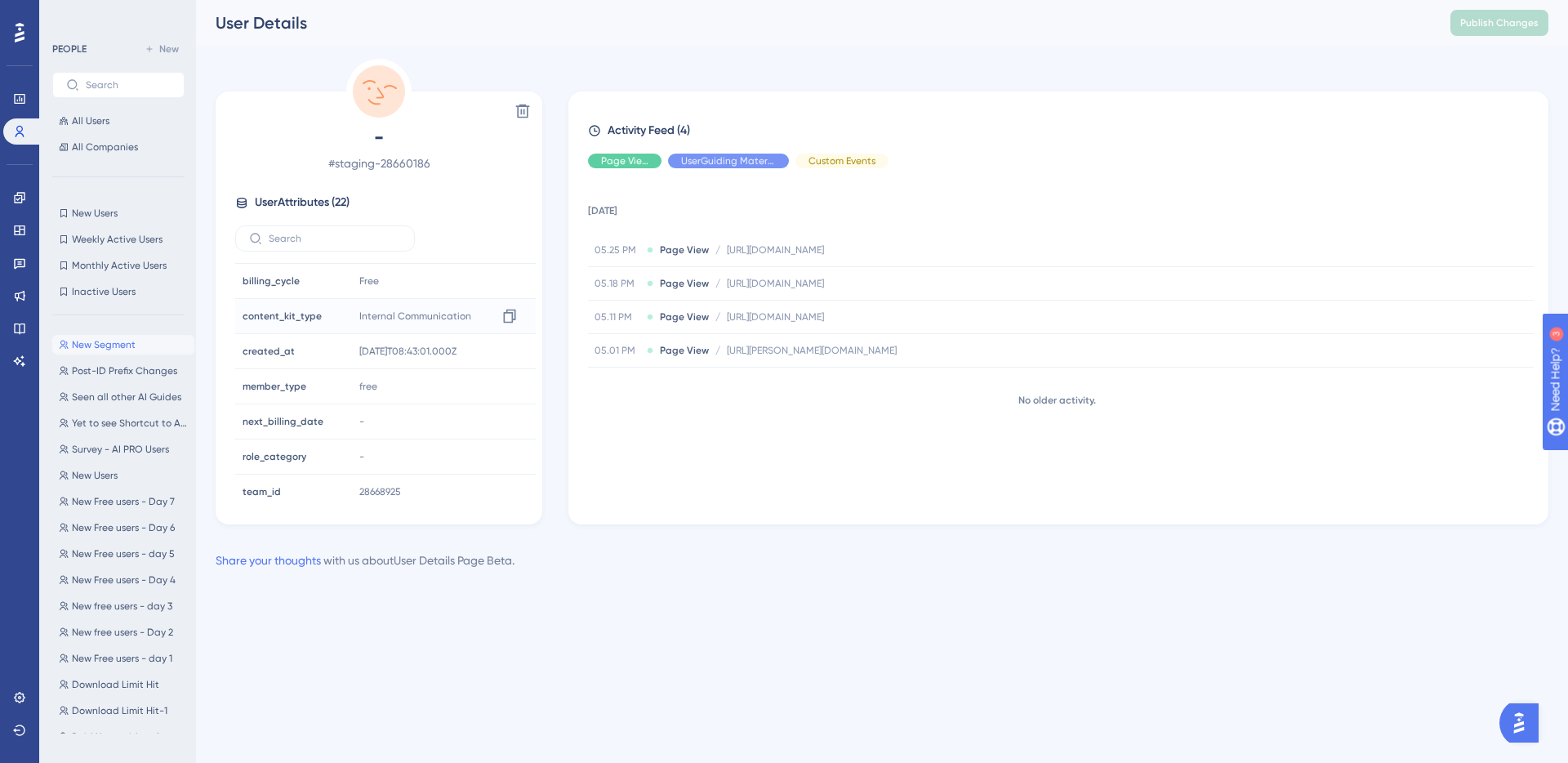
scroll to position [388, 0]
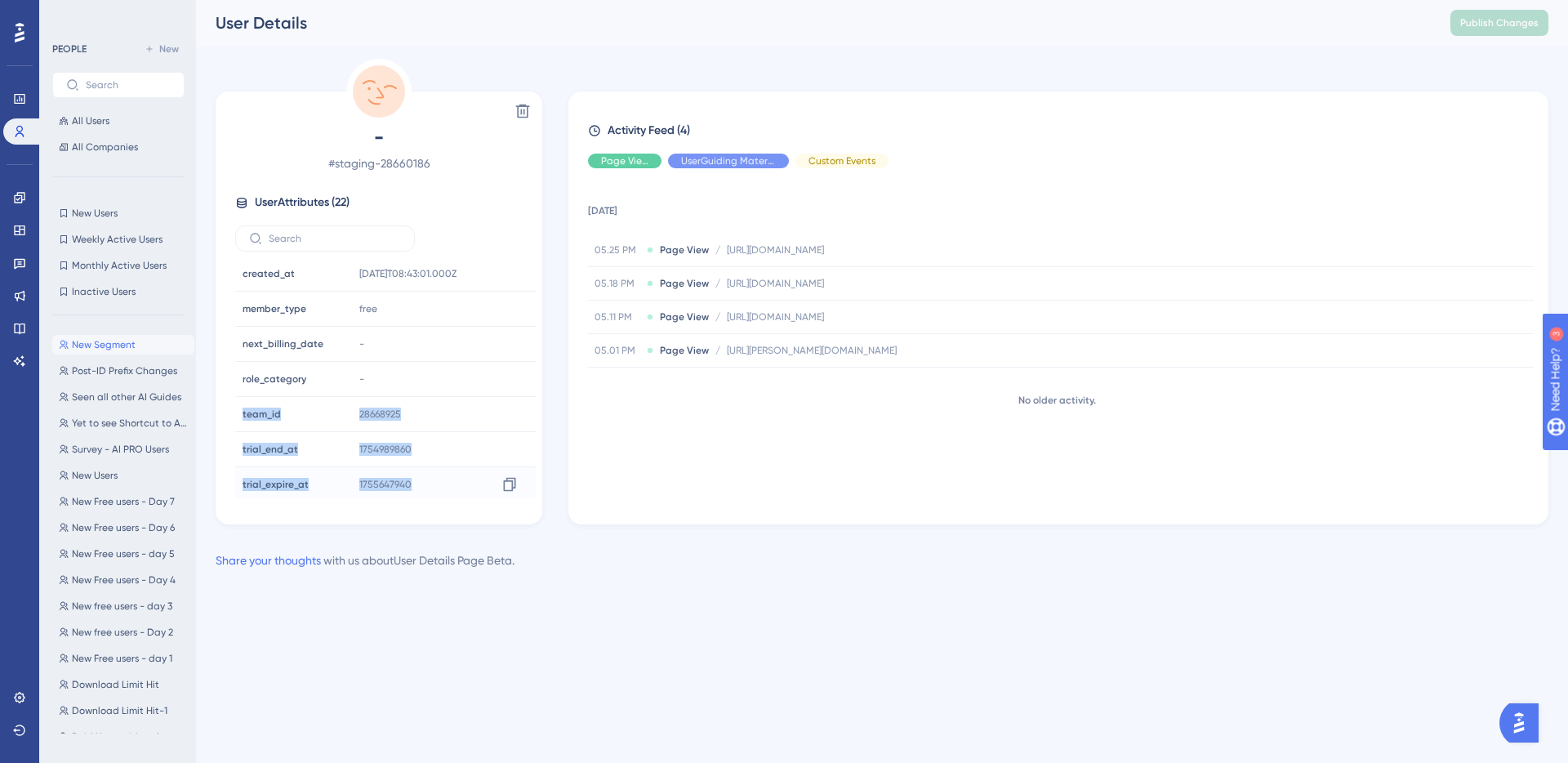
drag, startPoint x: 241, startPoint y: 410, endPoint x: 434, endPoint y: 479, distance: 205.0
click at [434, 479] on tbody "Email Email [EMAIL_ADDRESS][DOMAIN_NAME] Signup Signup - Last Interaction Last …" at bounding box center [385, 256] width 301 height 773
click at [609, 451] on div "[DATE] 05.25 PM Page View / [URL][DOMAIN_NAME] [URL][DOMAIN_NAME] 05.18 PM Page…" at bounding box center [1065, 340] width 954 height 317
